Goal: Navigation & Orientation: Find specific page/section

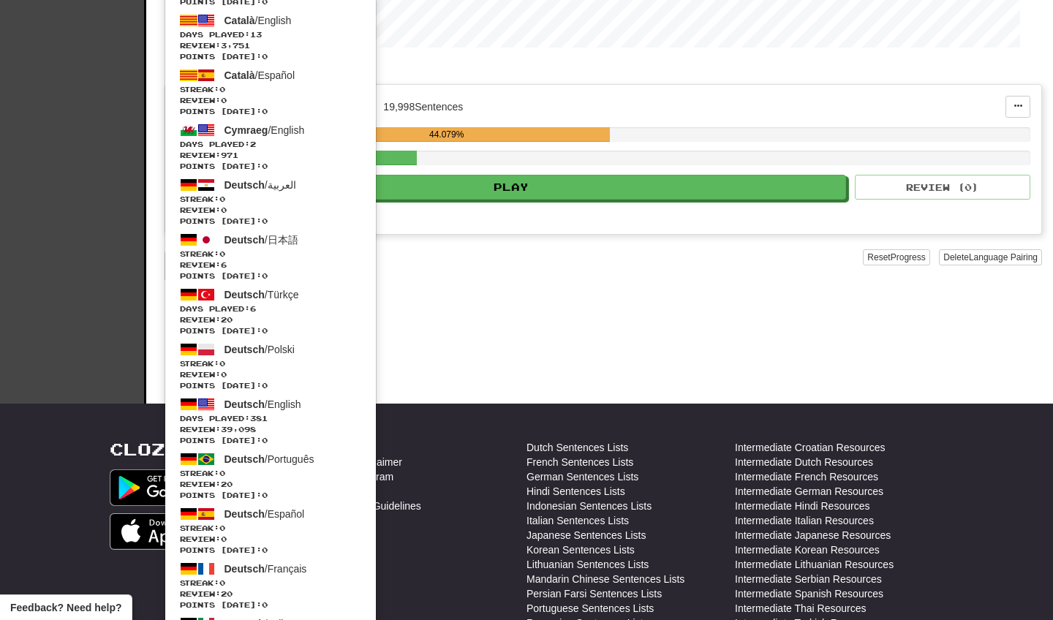
scroll to position [254, 0]
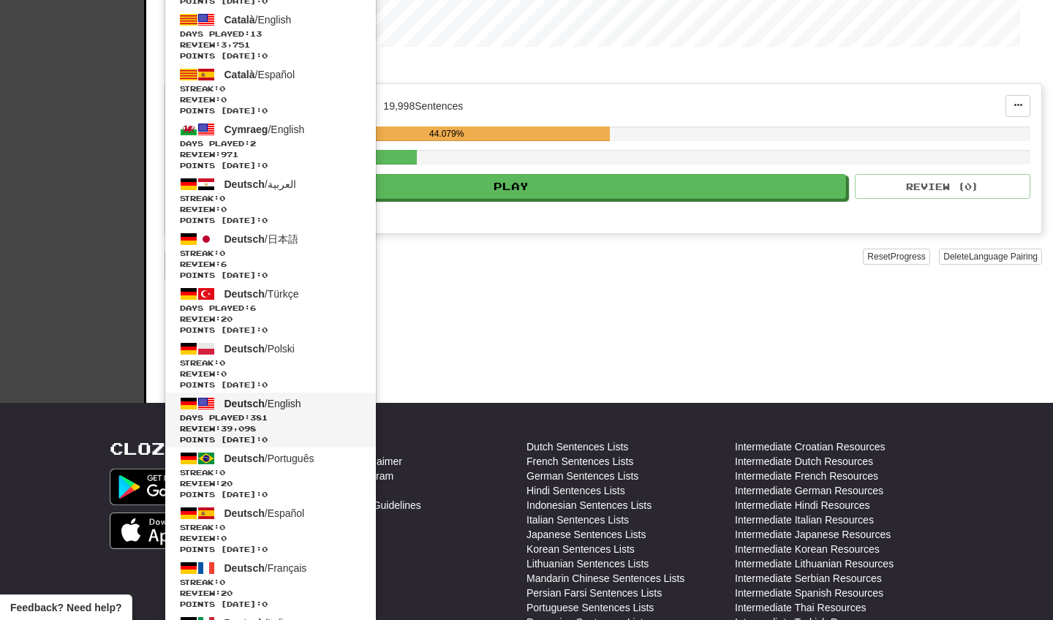
drag, startPoint x: 383, startPoint y: 20, endPoint x: 306, endPoint y: 402, distance: 389.5
click at [301, 402] on span "Deutsch / English" at bounding box center [263, 404] width 77 height 12
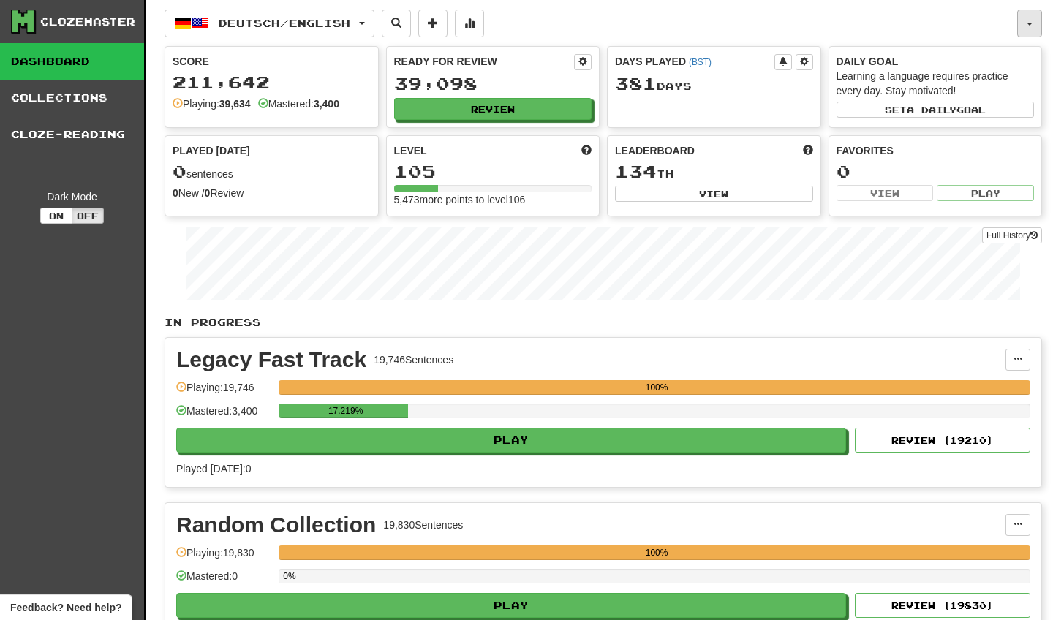
drag, startPoint x: 0, startPoint y: 0, endPoint x: 1025, endPoint y: 15, distance: 1024.6
click at [1025, 15] on button "button" at bounding box center [1029, 24] width 25 height 28
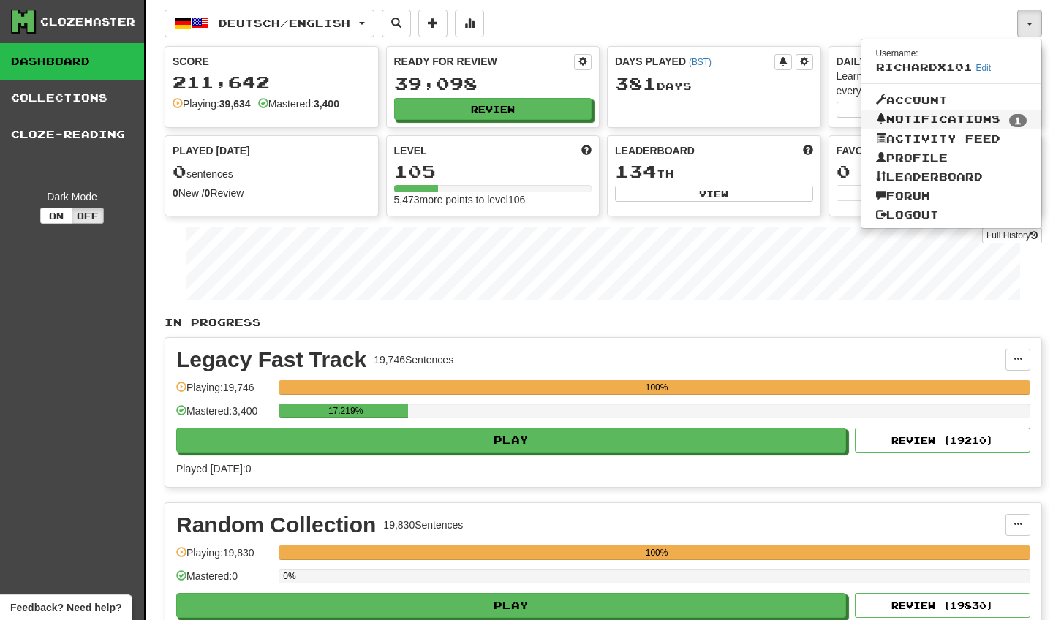
drag, startPoint x: 1025, startPoint y: 15, endPoint x: 989, endPoint y: 112, distance: 103.4
click at [989, 112] on link "Notifications 1" at bounding box center [951, 120] width 181 height 20
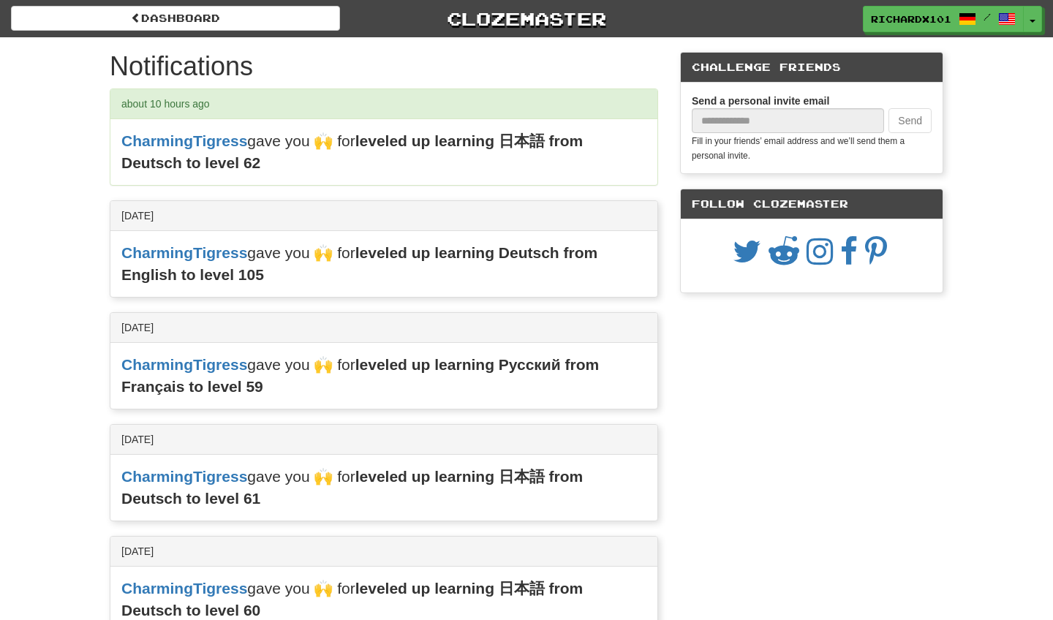
click at [1038, 12] on button "Toggle Dropdown" at bounding box center [1032, 19] width 19 height 26
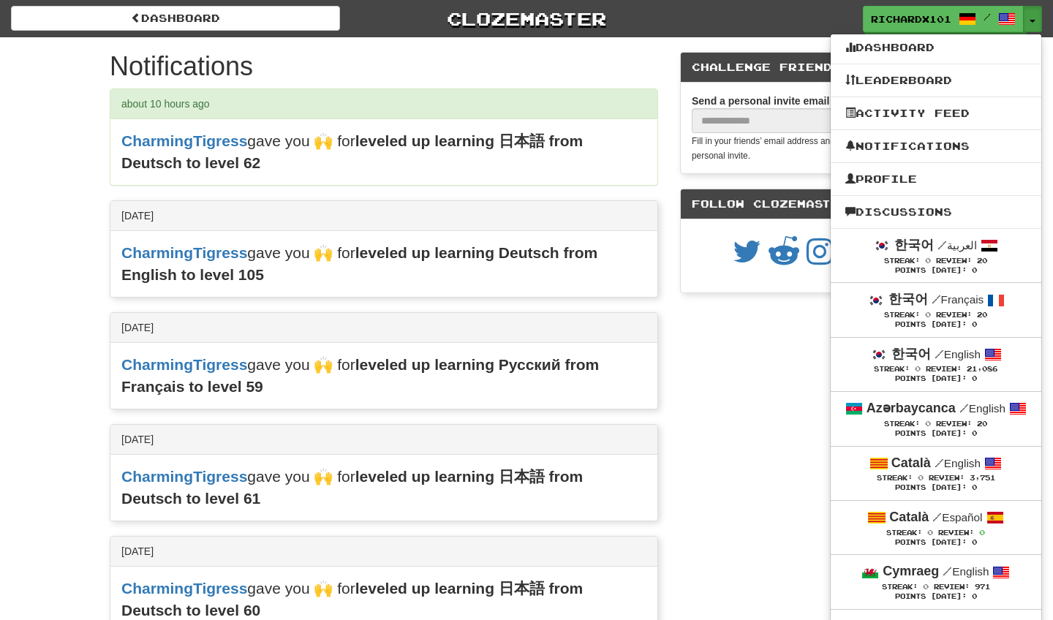
click at [913, 182] on link "Profile" at bounding box center [936, 179] width 211 height 19
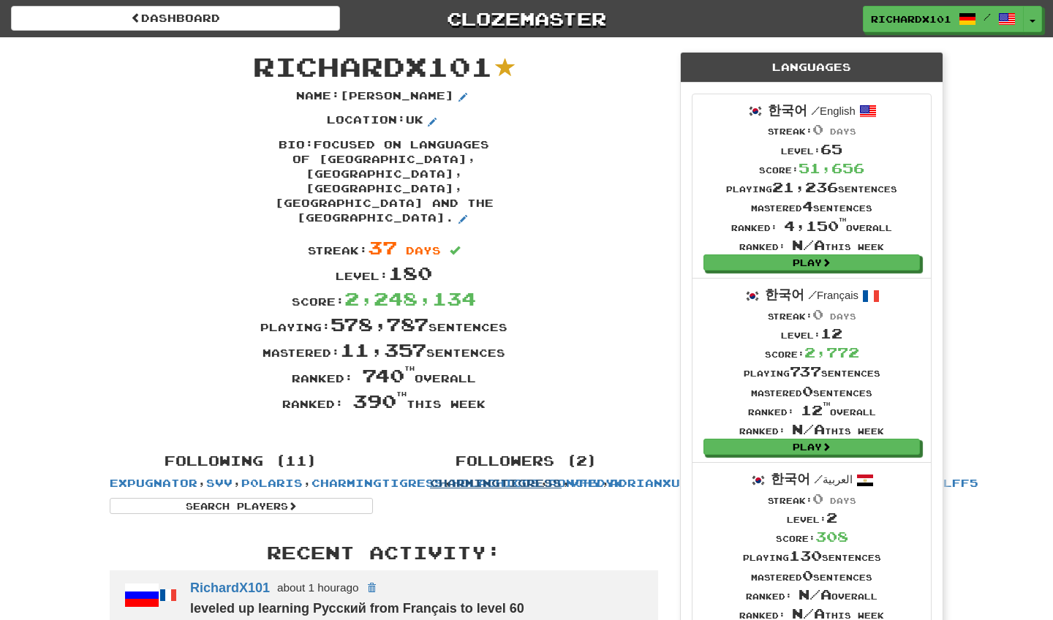
drag, startPoint x: 0, startPoint y: 0, endPoint x: 522, endPoint y: 448, distance: 687.7
click at [522, 477] on link "CharmingTigress" at bounding box center [496, 483] width 132 height 12
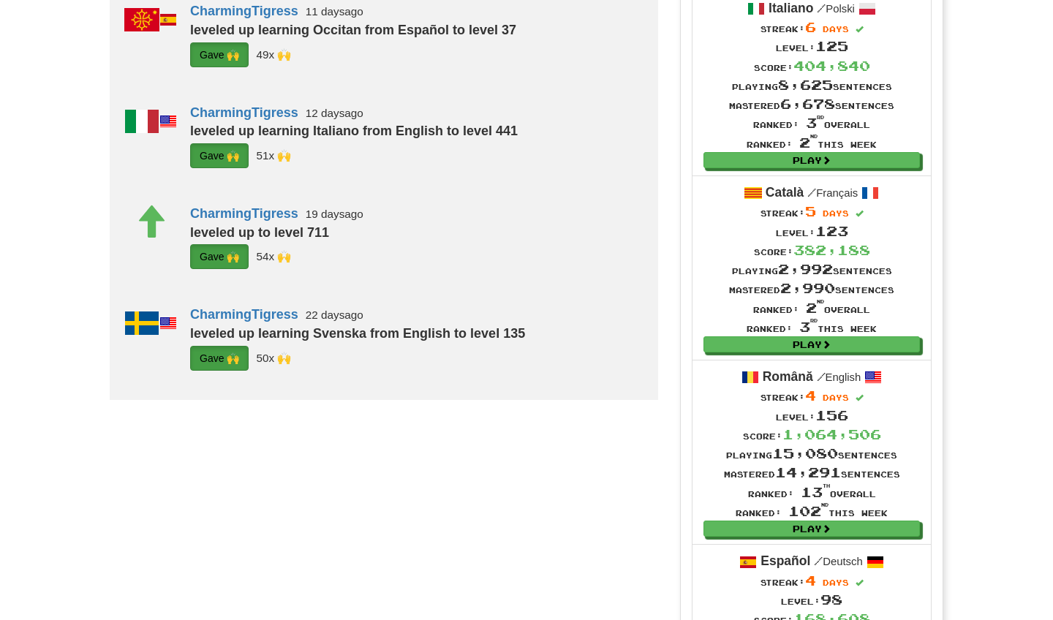
scroll to position [1212, 0]
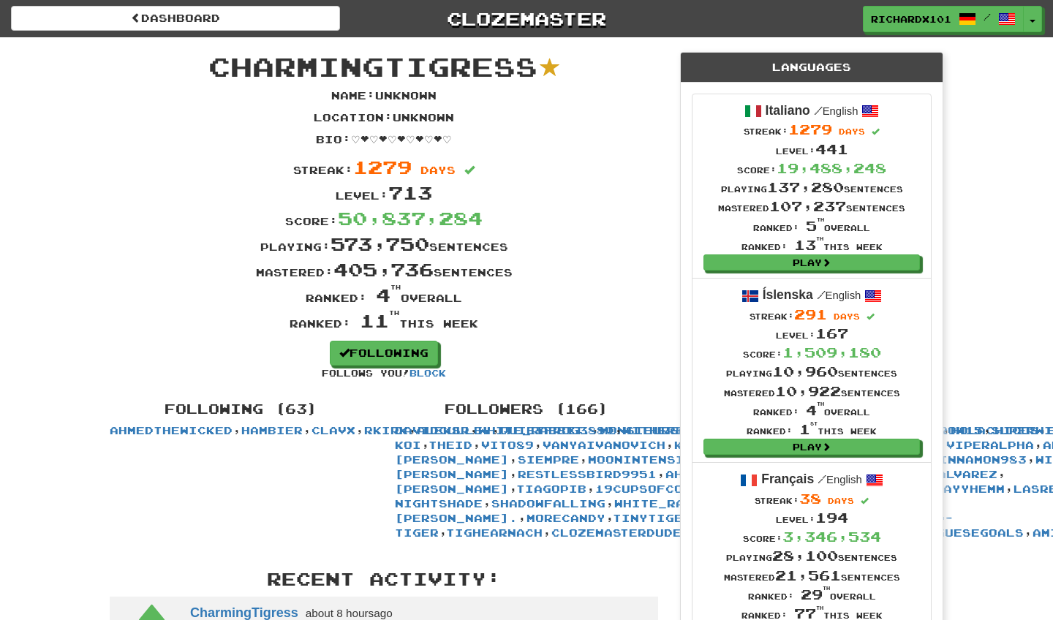
scroll to position [0, 0]
click at [1035, 20] on span "button" at bounding box center [1033, 21] width 6 height 3
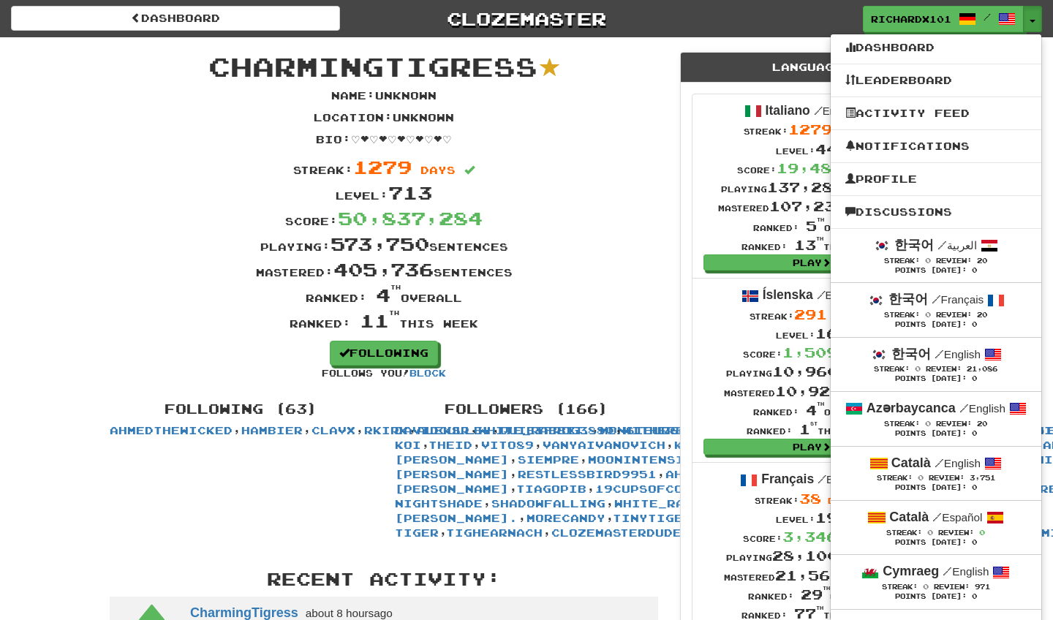
click at [962, 181] on link "Profile" at bounding box center [936, 179] width 211 height 19
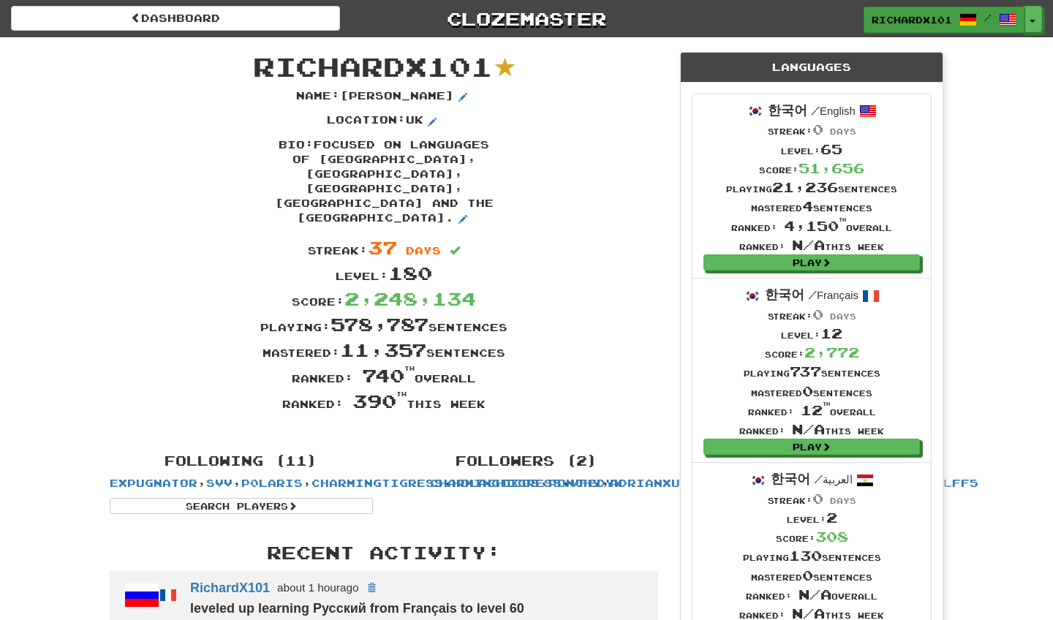
drag, startPoint x: 0, startPoint y: 0, endPoint x: 946, endPoint y: 29, distance: 946.7
click at [946, 29] on link "RichardX101 /" at bounding box center [944, 20] width 161 height 26
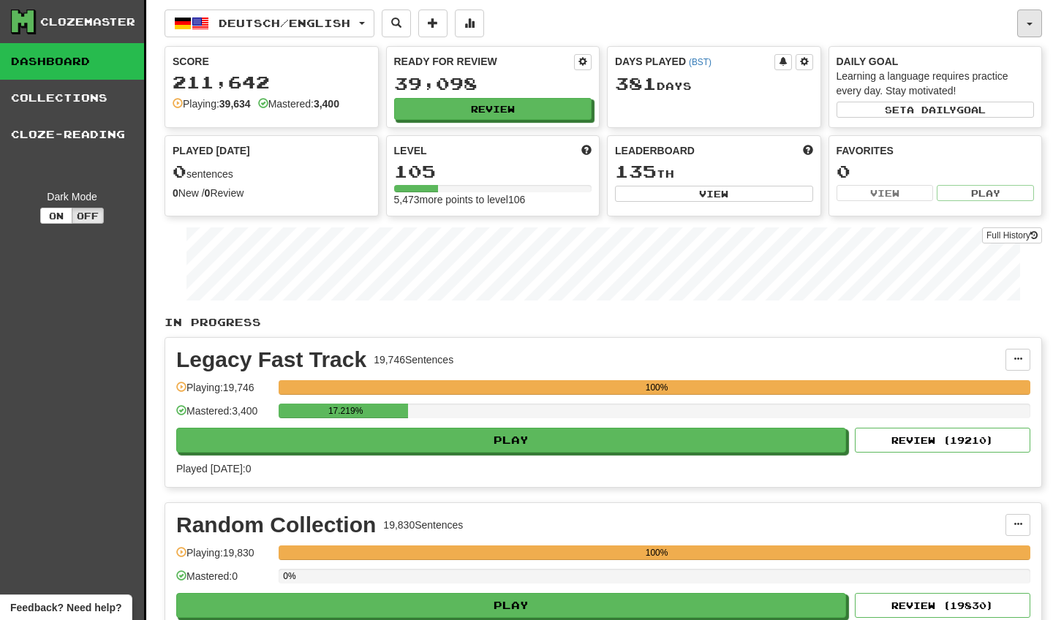
drag, startPoint x: 0, startPoint y: 0, endPoint x: 1029, endPoint y: 12, distance: 1029.0
click at [1029, 12] on button "button" at bounding box center [1029, 24] width 25 height 28
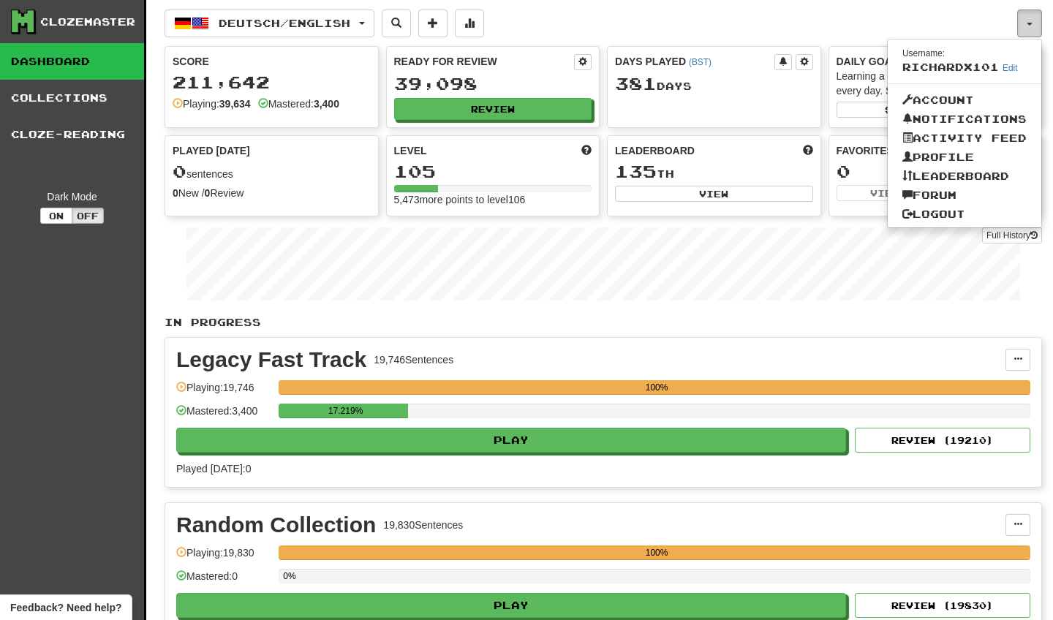
click at [962, 208] on link "Logout" at bounding box center [965, 214] width 154 height 19
